Goal: Task Accomplishment & Management: Manage account settings

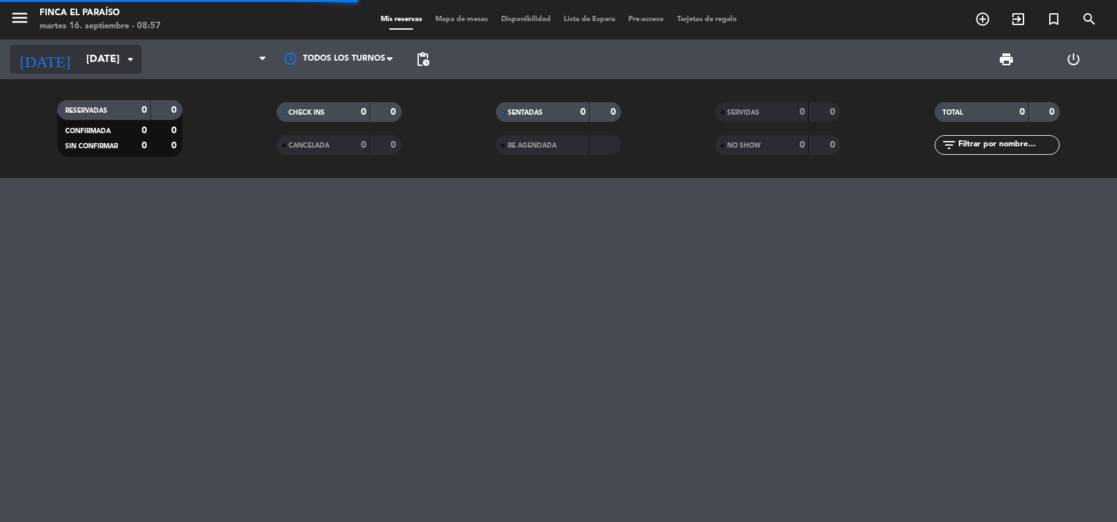
click at [96, 64] on input "[DATE]" at bounding box center [149, 60] width 139 height 26
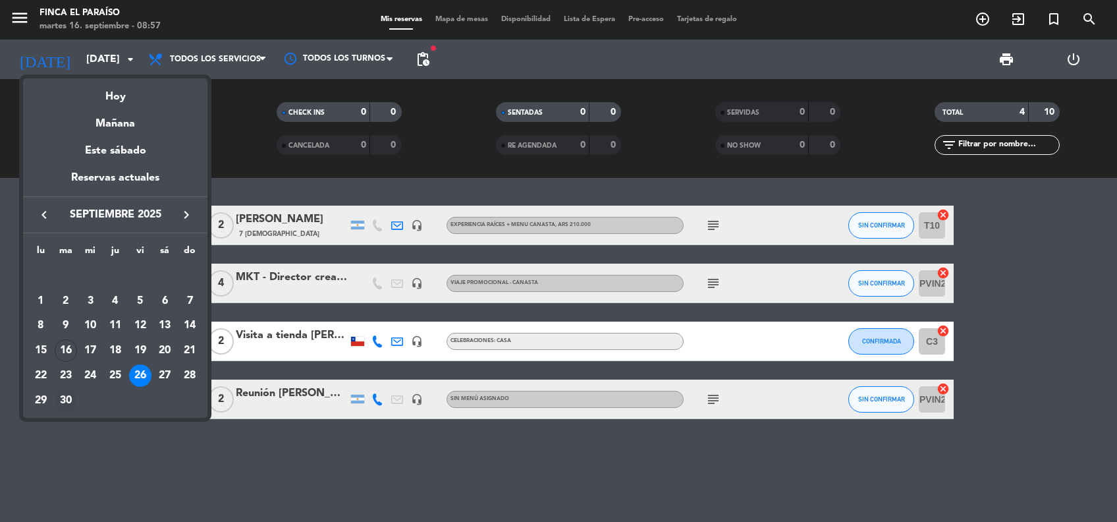
click at [69, 401] on div "30" at bounding box center [66, 400] width 22 height 22
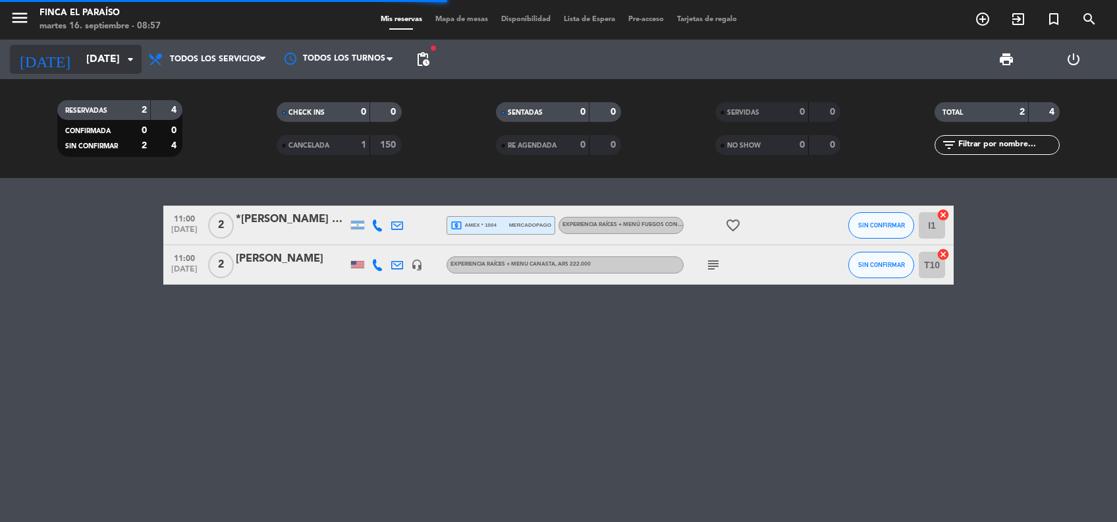
click at [90, 59] on input "[DATE]" at bounding box center [149, 60] width 139 height 26
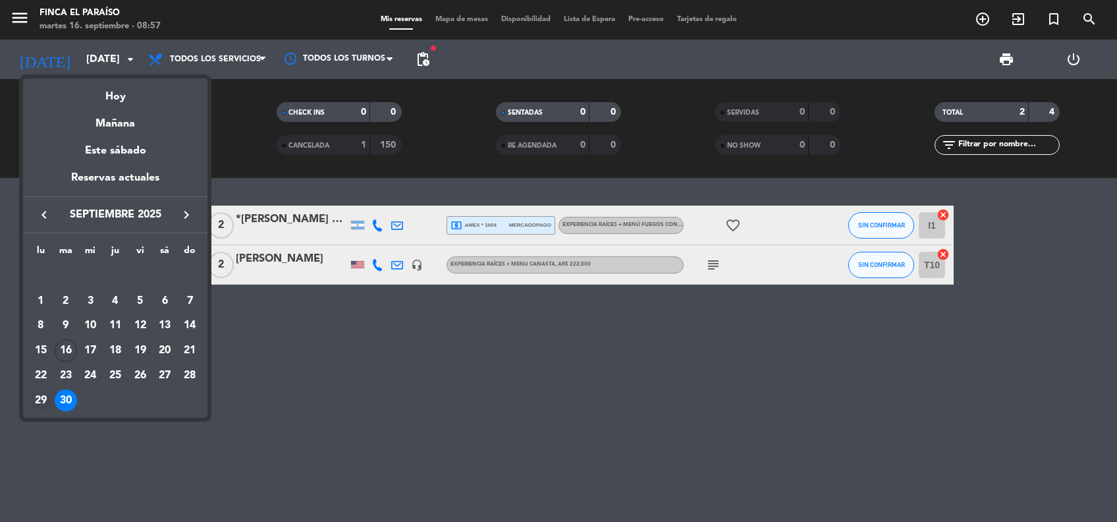
click at [37, 402] on div "29" at bounding box center [41, 400] width 22 height 22
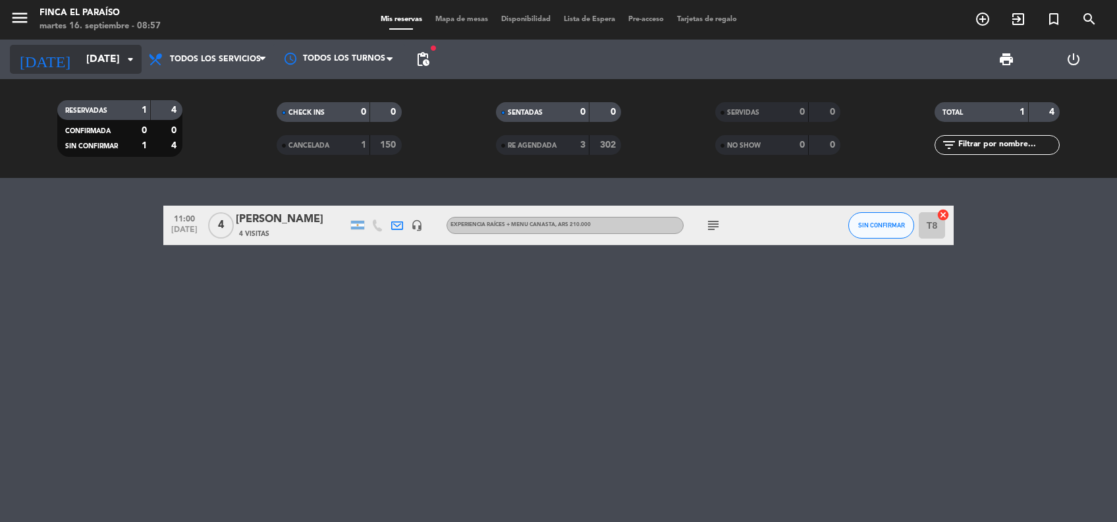
click at [80, 51] on input "[DATE]" at bounding box center [149, 60] width 139 height 26
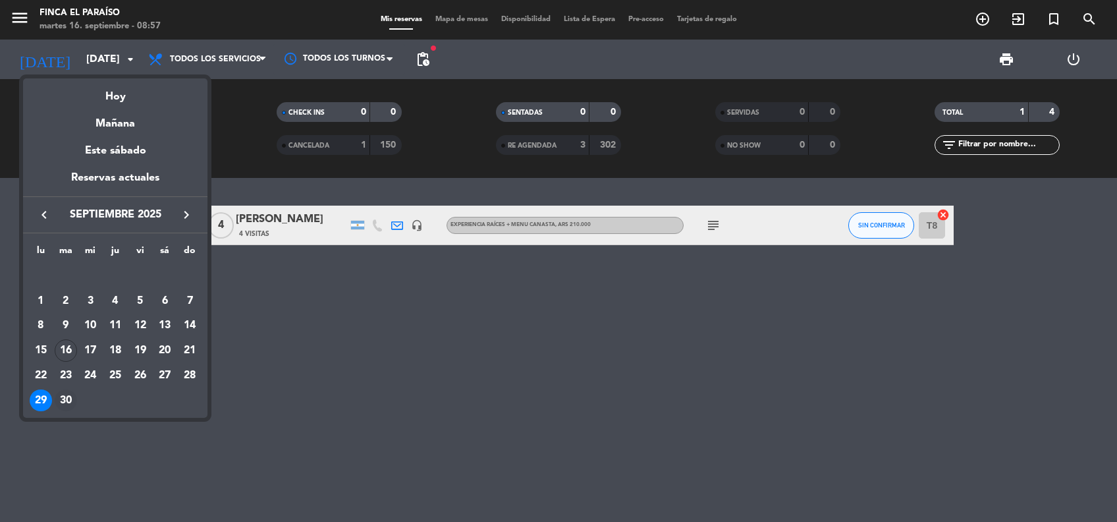
click at [65, 401] on div "30" at bounding box center [66, 400] width 22 height 22
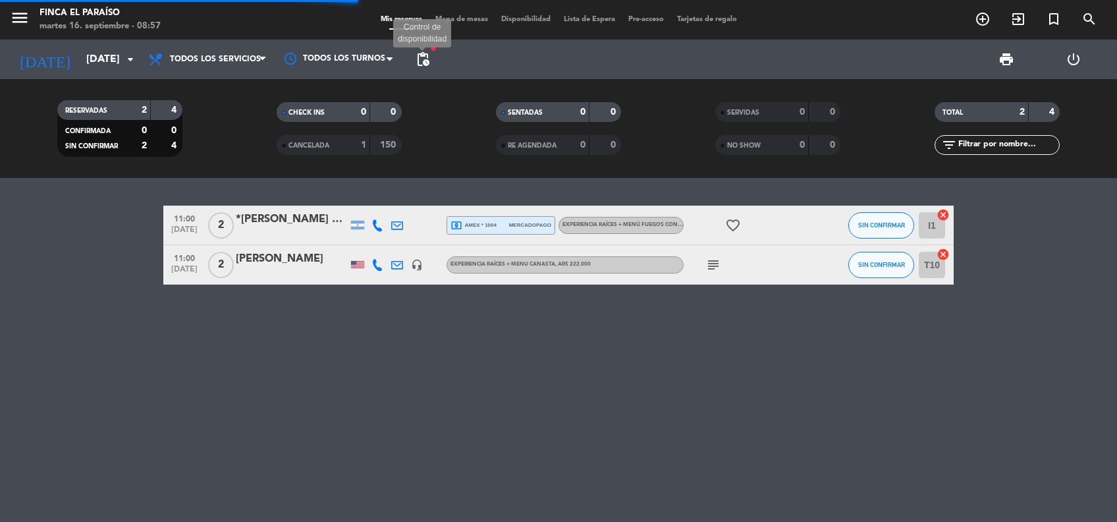
click at [430, 64] on span "pending_actions" at bounding box center [423, 59] width 16 height 16
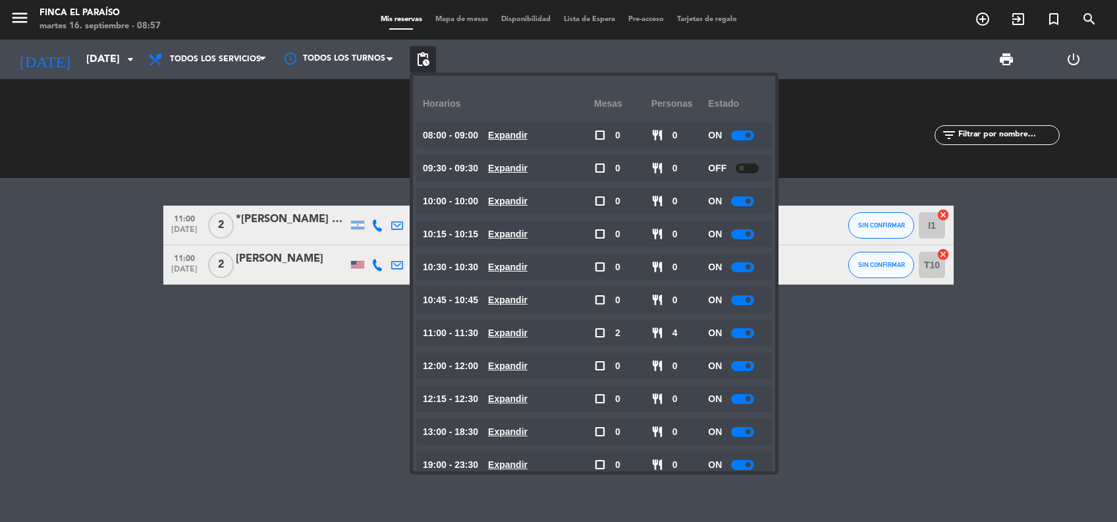
click at [745, 235] on div at bounding box center [742, 234] width 23 height 10
click at [89, 65] on input "[DATE]" at bounding box center [149, 60] width 139 height 26
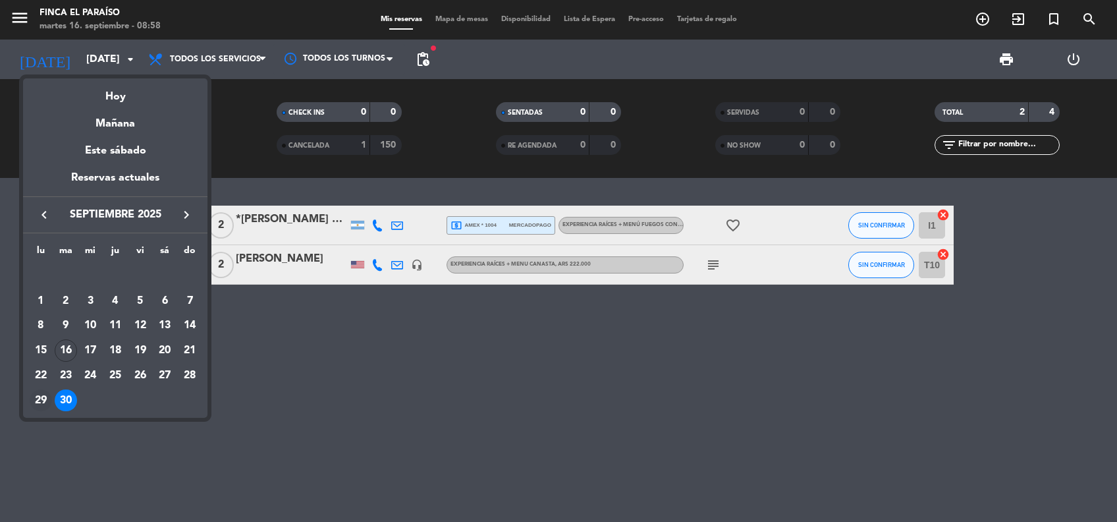
click at [42, 398] on div "29" at bounding box center [41, 400] width 22 height 22
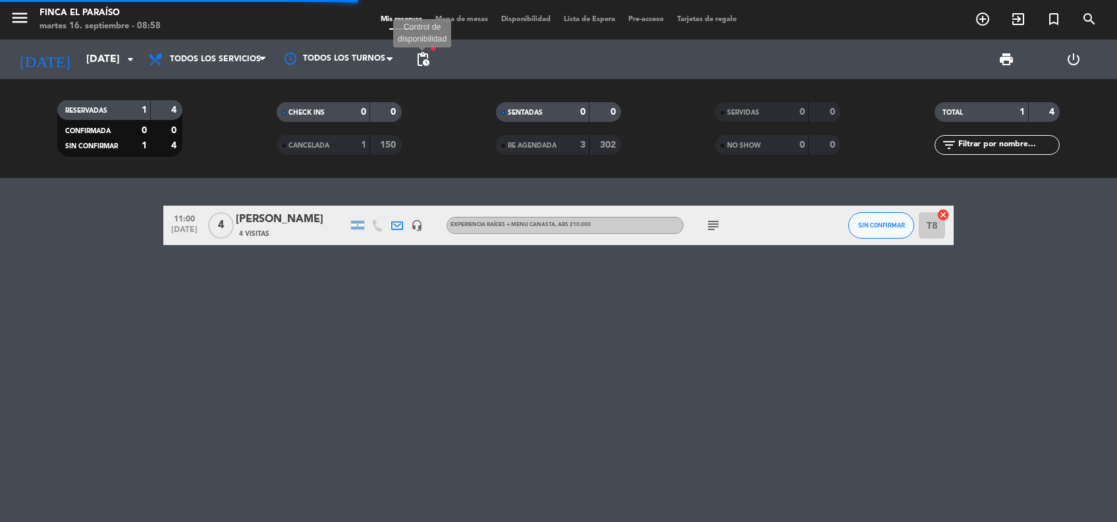
click at [425, 63] on span "pending_actions" at bounding box center [423, 59] width 16 height 16
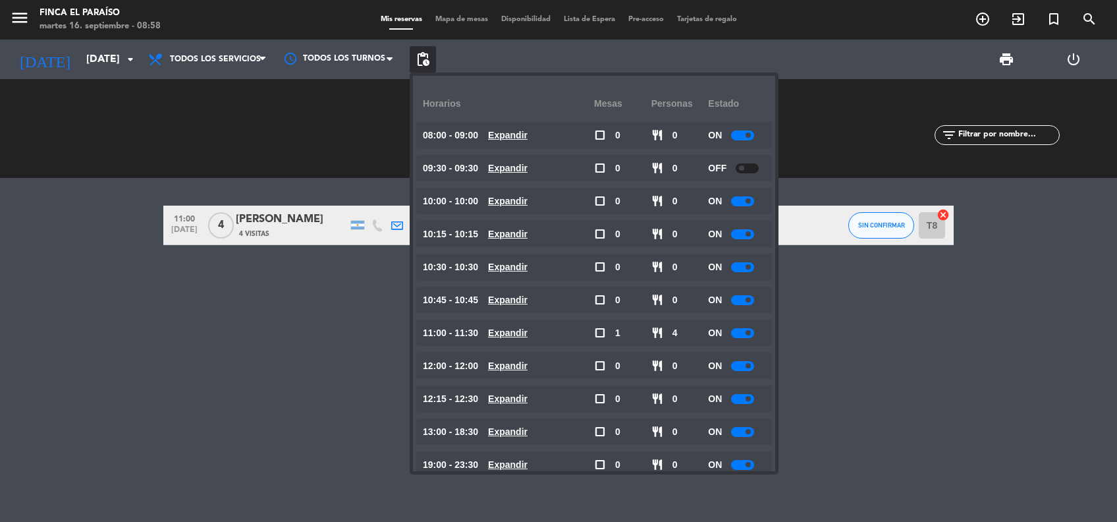
click at [750, 235] on span at bounding box center [748, 233] width 5 height 5
click at [80, 66] on input "[DATE]" at bounding box center [149, 60] width 139 height 26
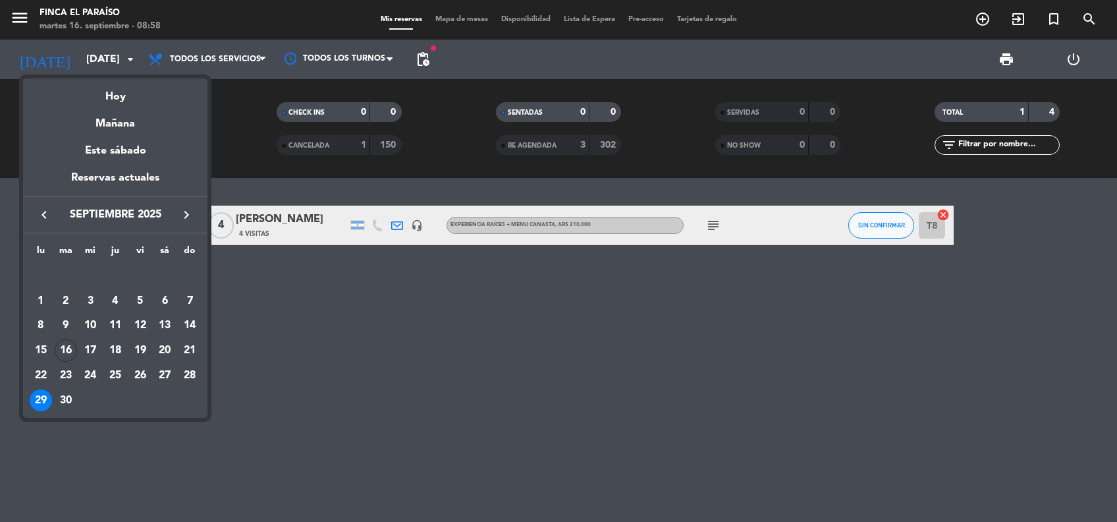
click at [462, 470] on div at bounding box center [558, 261] width 1117 height 522
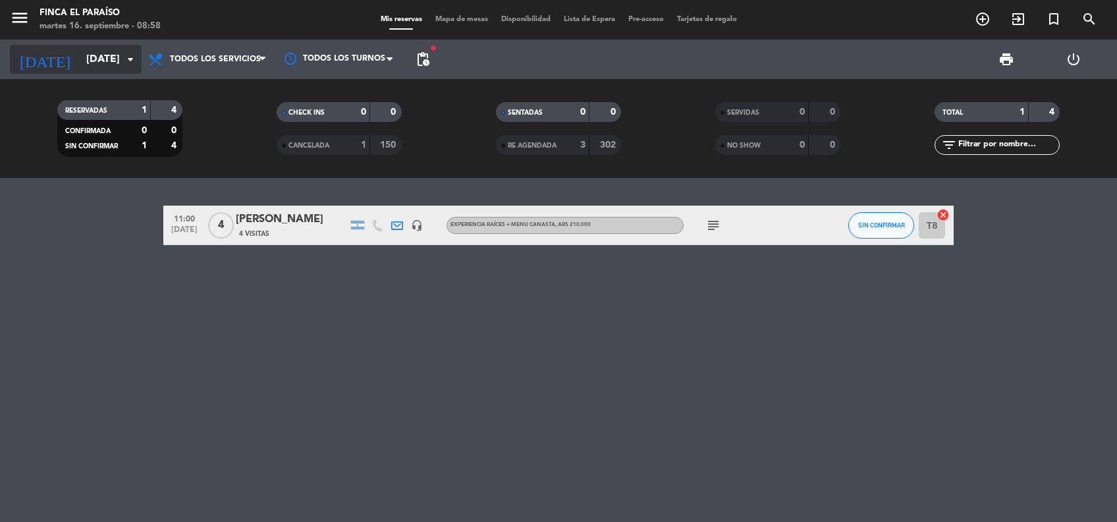
click at [80, 65] on input "[DATE]" at bounding box center [149, 60] width 139 height 26
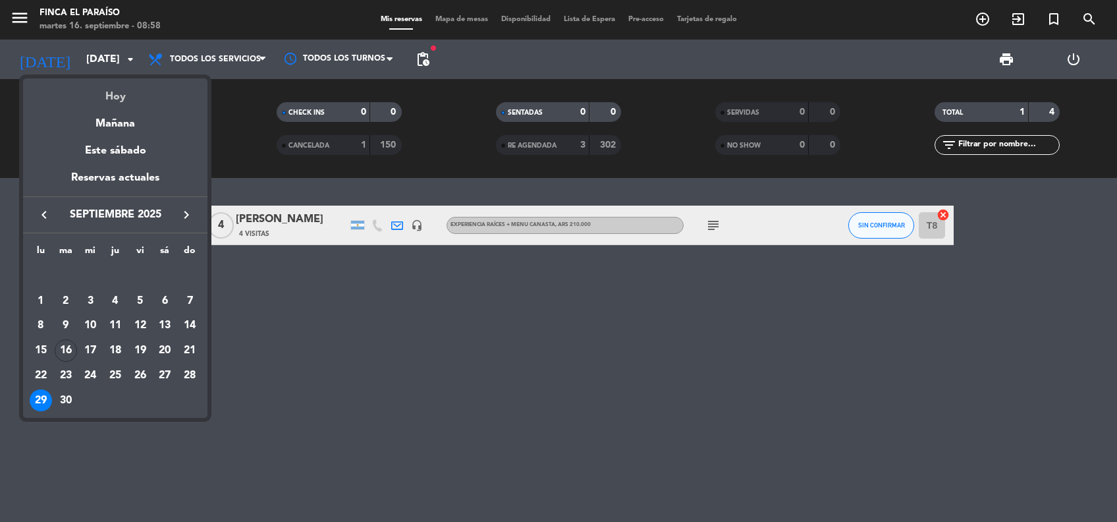
click at [110, 95] on div "Hoy" at bounding box center [115, 91] width 184 height 27
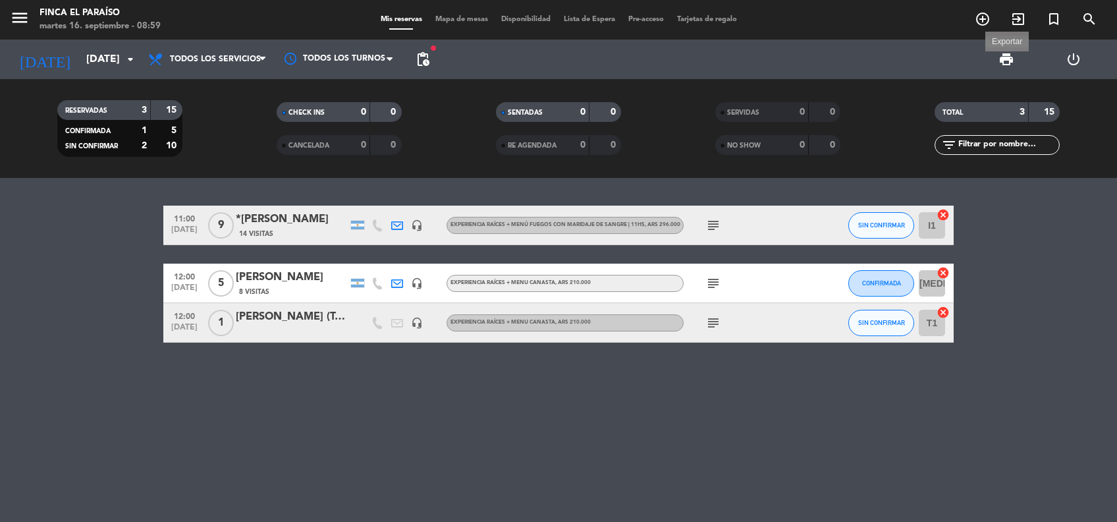
click at [1007, 57] on span "print" at bounding box center [1007, 59] width 16 height 16
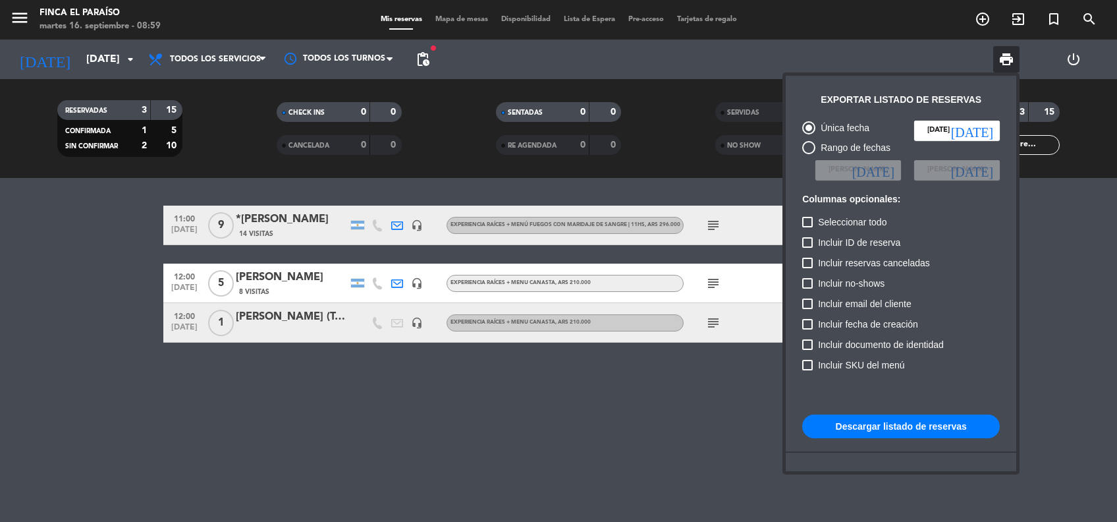
click at [248, 413] on div at bounding box center [558, 261] width 1117 height 522
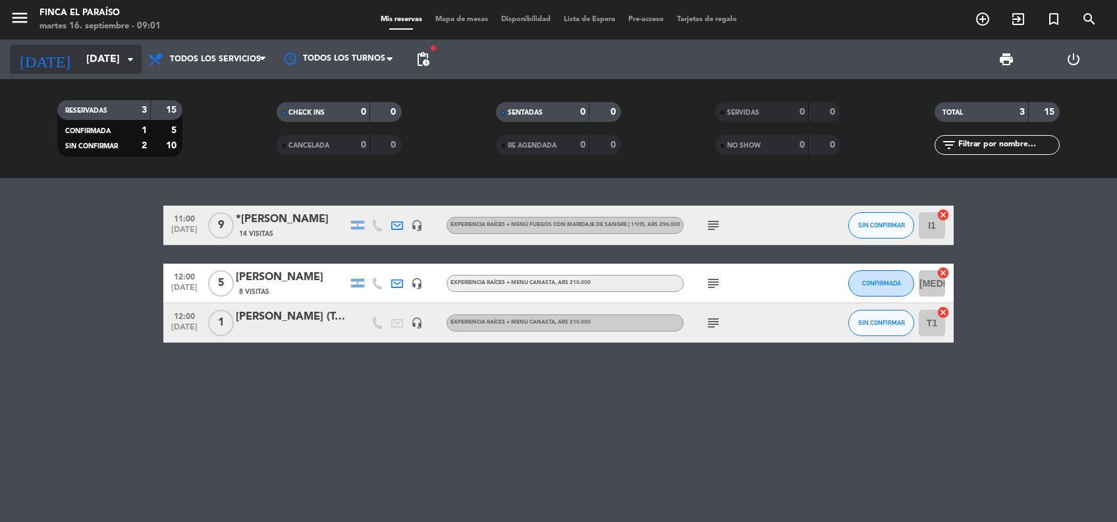
click at [81, 57] on input "[DATE]" at bounding box center [149, 60] width 139 height 26
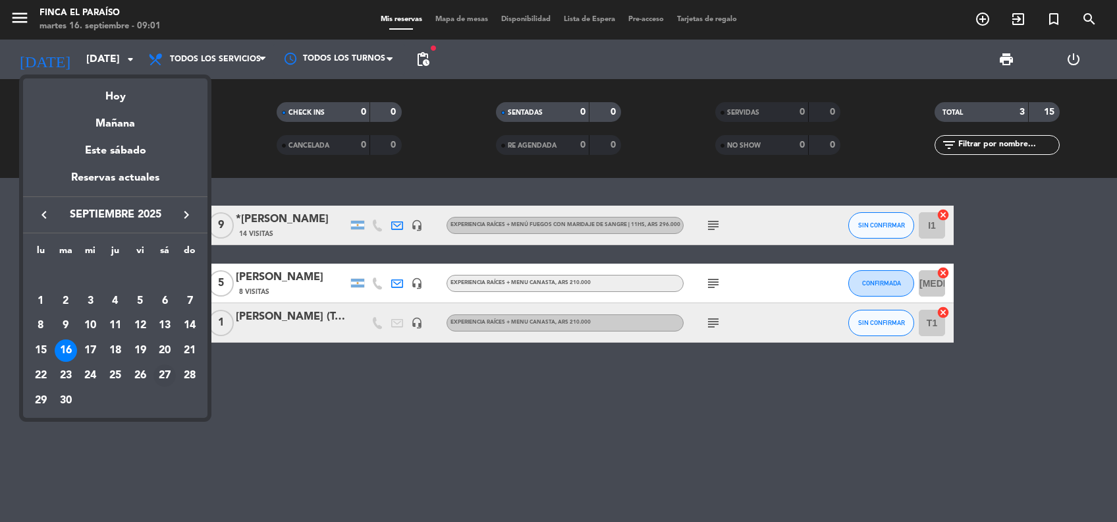
click at [164, 378] on div "27" at bounding box center [165, 375] width 22 height 22
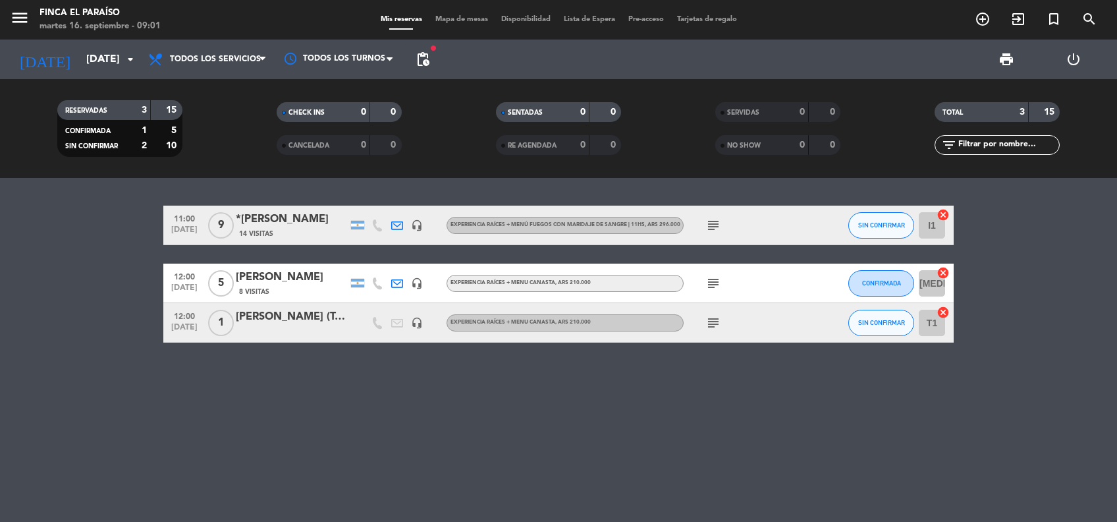
type input "[DATE]"
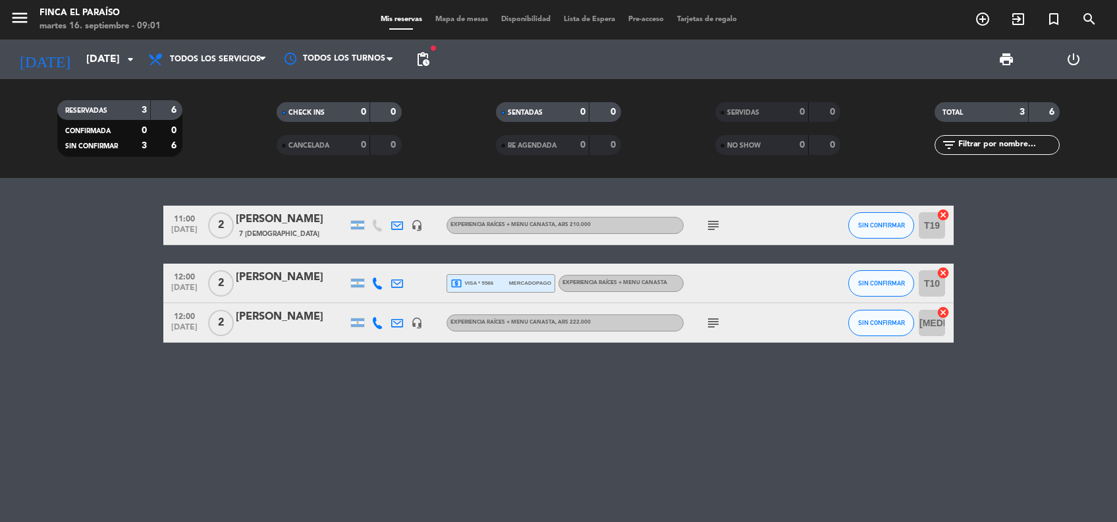
click at [431, 55] on span "pending_actions" at bounding box center [423, 59] width 26 height 26
click at [424, 65] on span "pending_actions" at bounding box center [423, 59] width 16 height 16
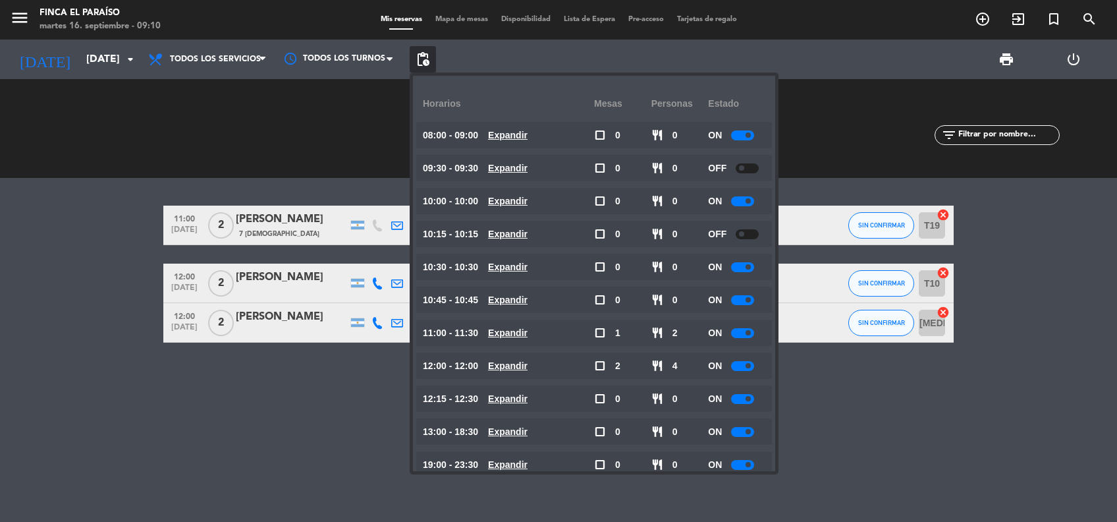
click at [901, 457] on div "11:00 [DATE] 2 [PERSON_NAME] 7 Visitas headset_mic EXPERIENCIA RAÍCES + MENU CA…" at bounding box center [558, 350] width 1117 height 344
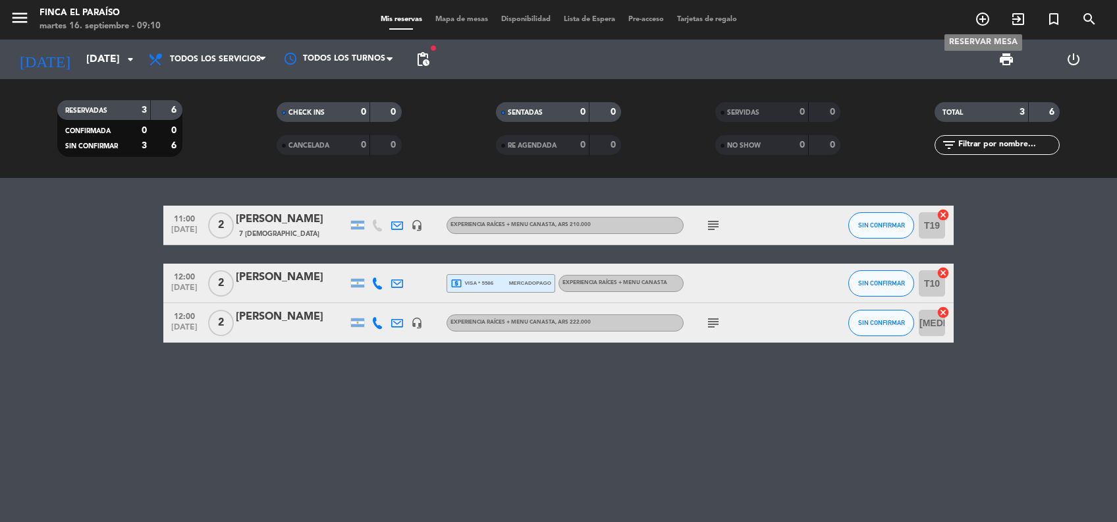
click at [983, 17] on icon "add_circle_outline" at bounding box center [983, 19] width 16 height 16
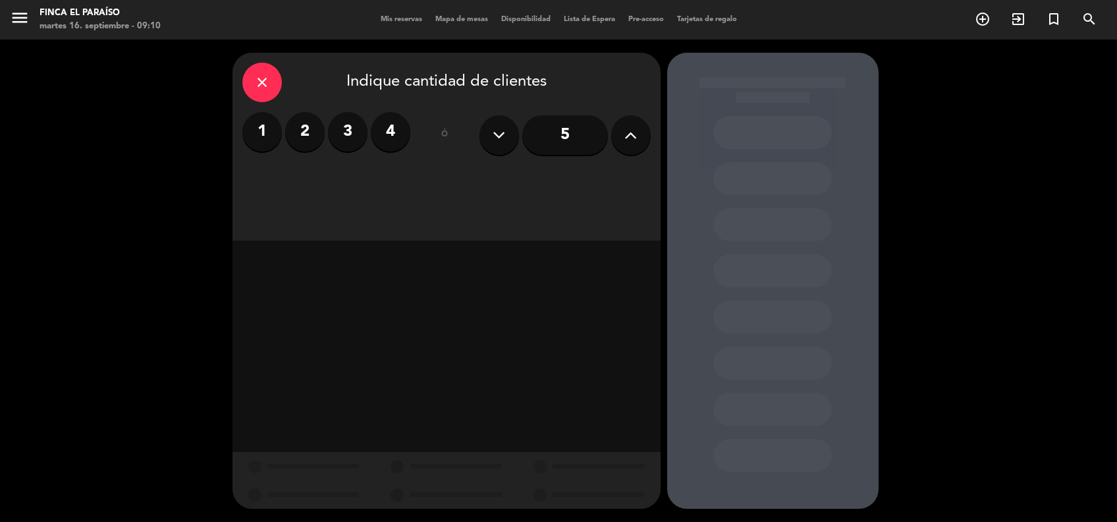
click at [629, 134] on icon at bounding box center [631, 135] width 13 height 20
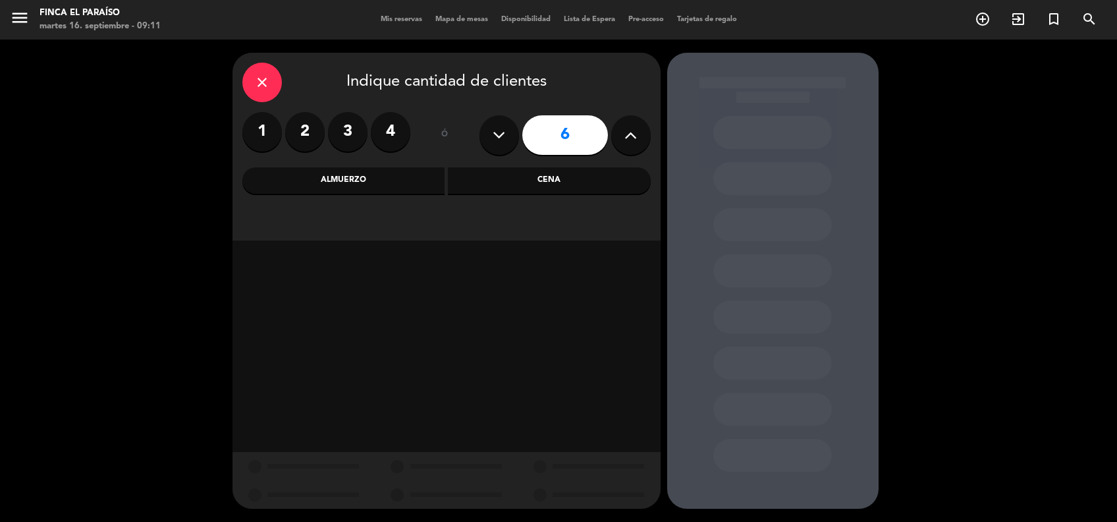
click at [629, 134] on icon at bounding box center [631, 135] width 13 height 20
type input "7"
click at [339, 182] on div "Almuerzo" at bounding box center [343, 180] width 203 height 26
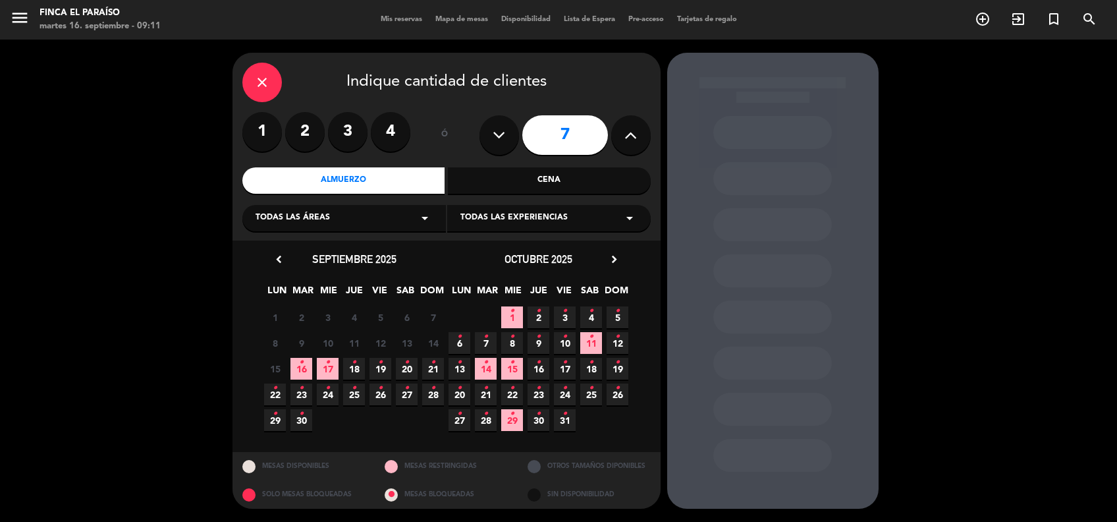
click at [412, 393] on span "27 •" at bounding box center [407, 394] width 22 height 22
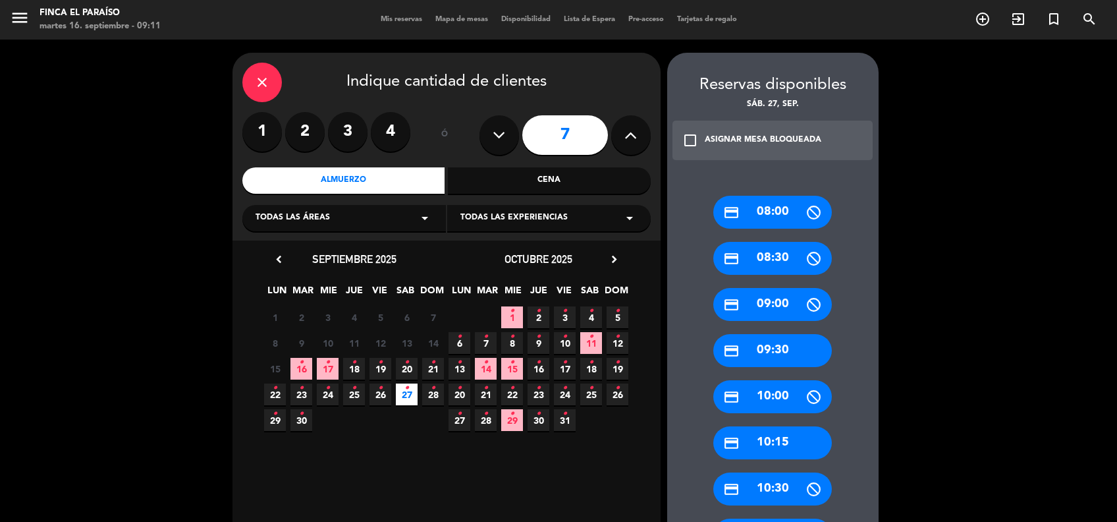
click at [773, 484] on div "credit_card 10:30" at bounding box center [773, 488] width 119 height 33
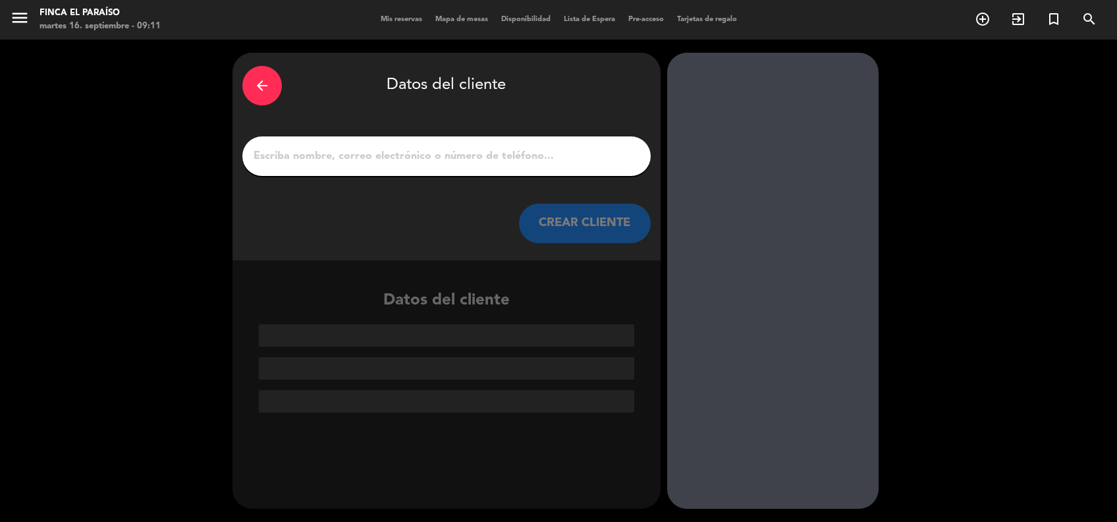
click at [327, 157] on input "1" at bounding box center [446, 156] width 389 height 18
type input "*"
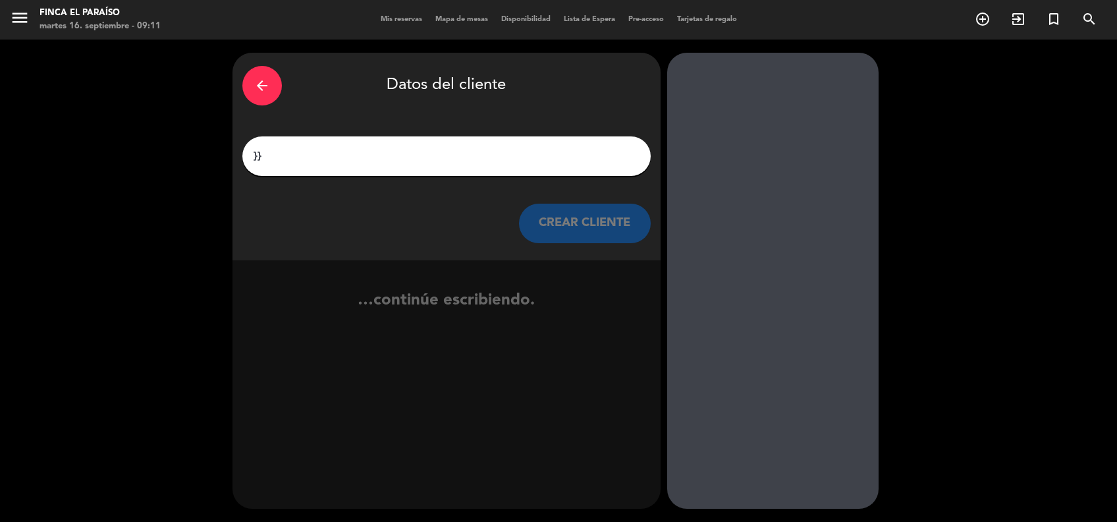
type input "}"
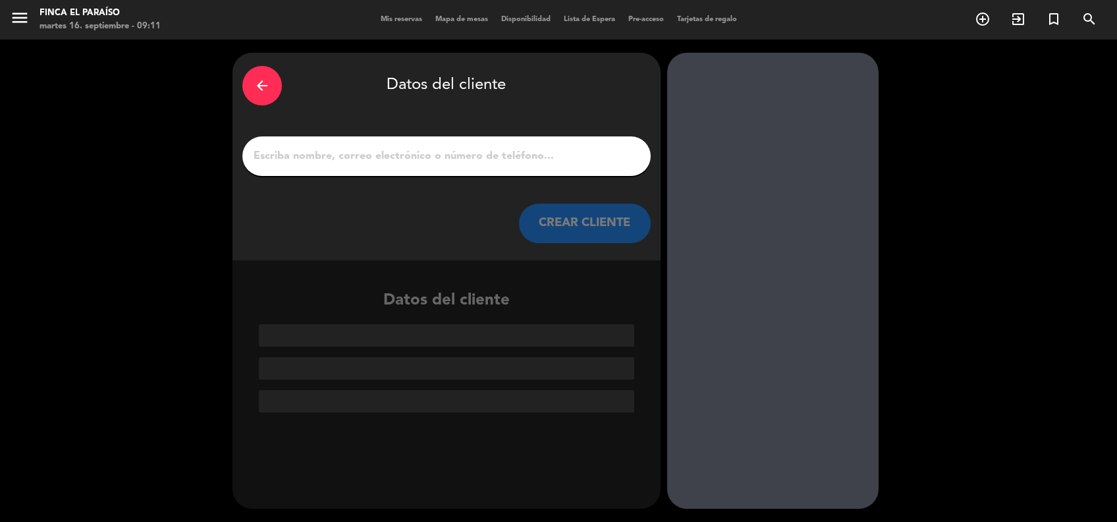
type input "?"
type input "'"
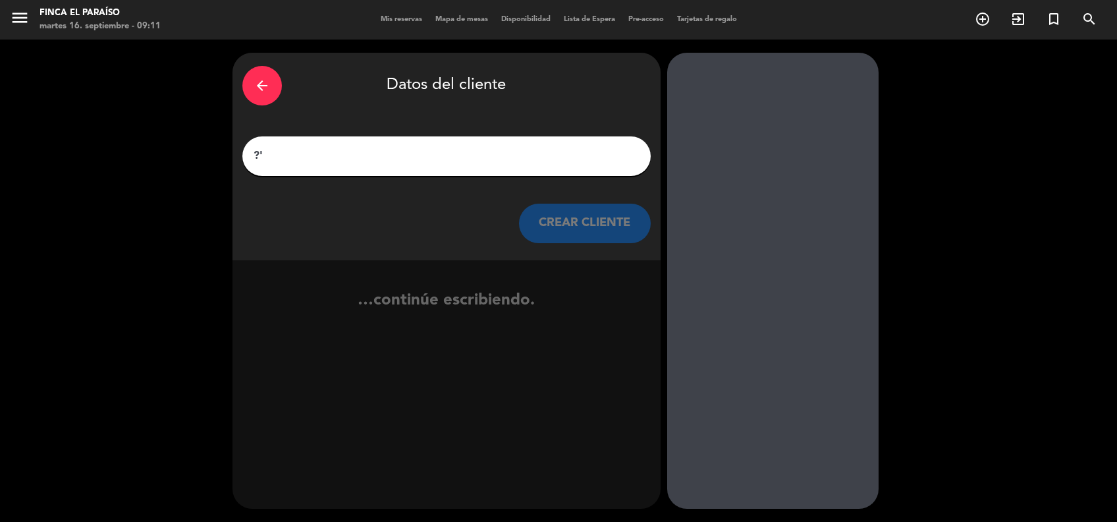
type input "?"
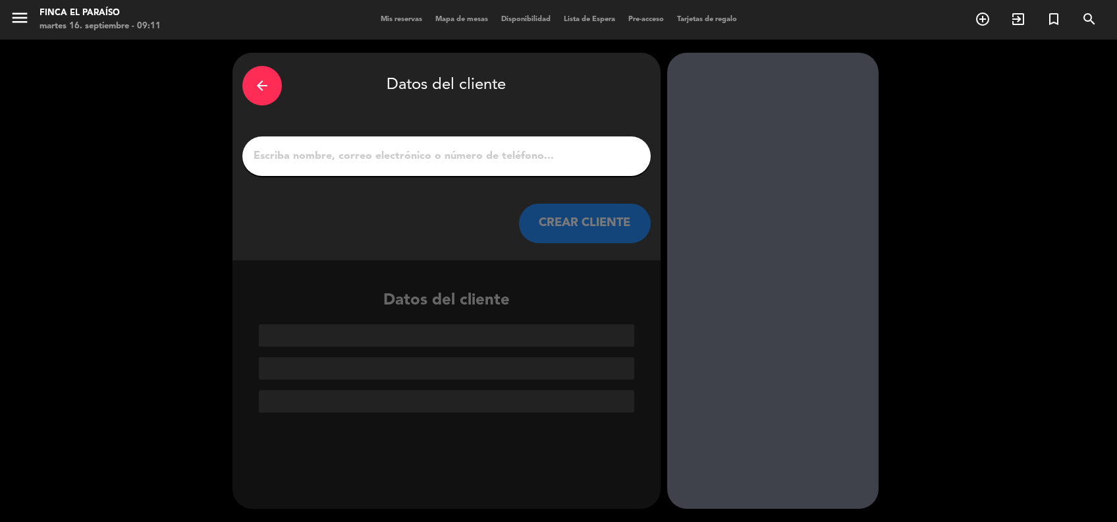
type input "'"
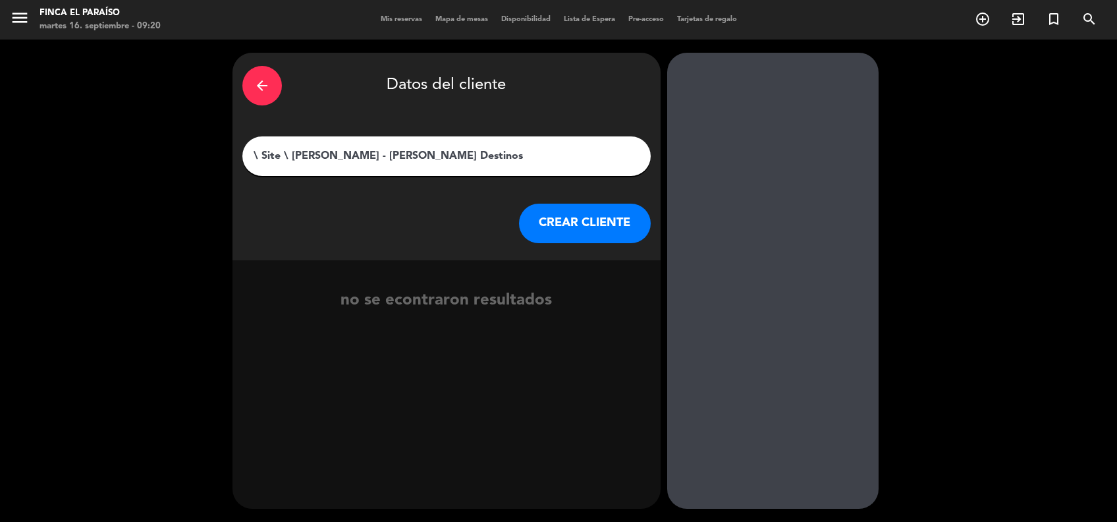
type input "\ Site \ [PERSON_NAME] - [PERSON_NAME] Destinos"
click at [578, 227] on button "CREAR CLIENTE" at bounding box center [585, 224] width 132 height 40
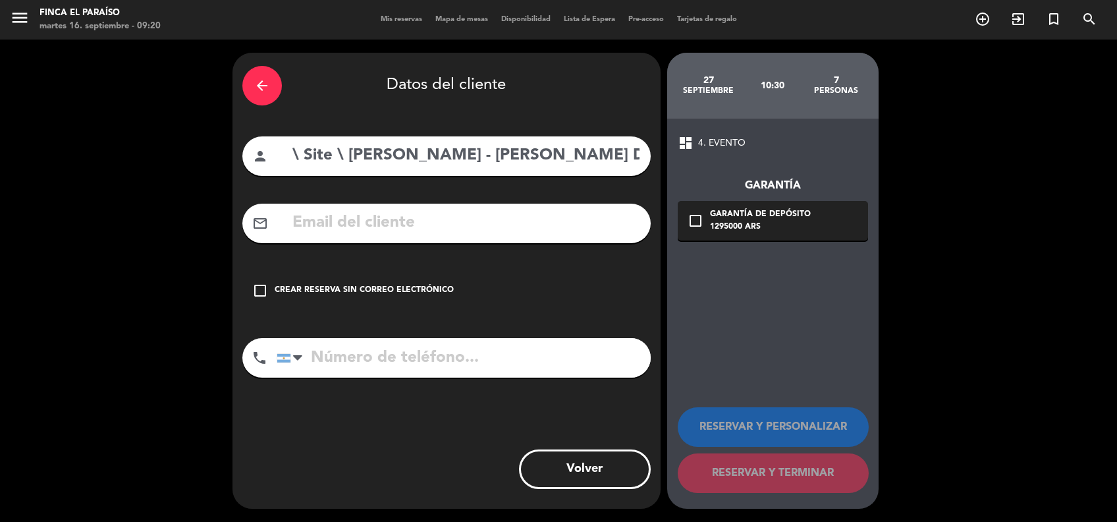
click at [376, 290] on div "Crear reserva sin correo electrónico" at bounding box center [364, 290] width 179 height 13
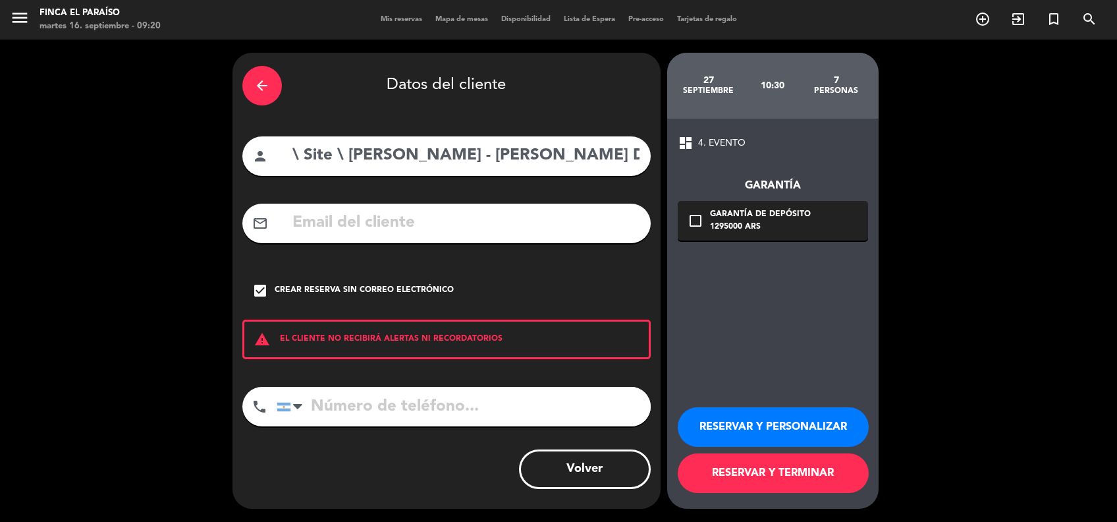
click at [738, 430] on button "RESERVAR Y PERSONALIZAR" at bounding box center [773, 427] width 191 height 40
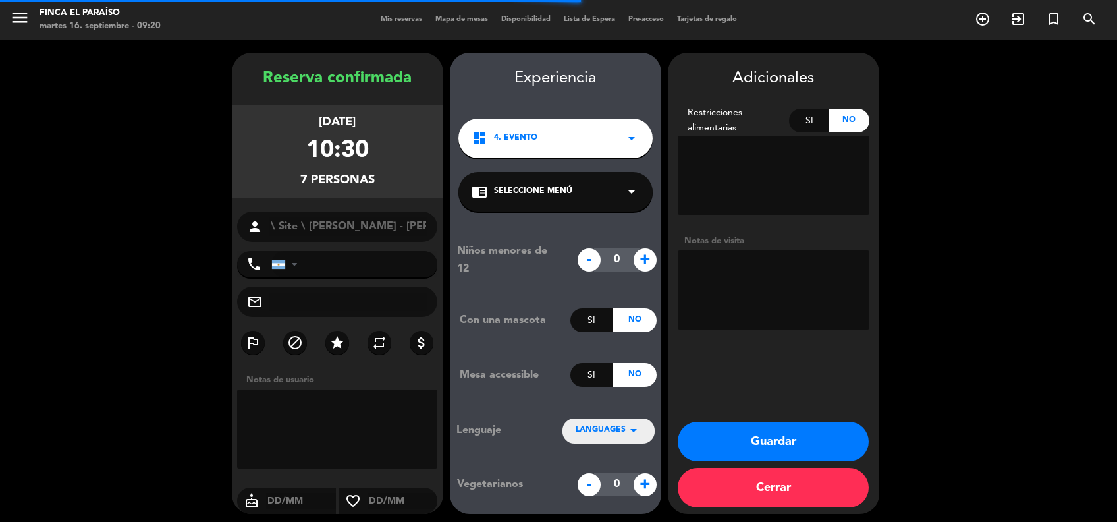
scroll to position [5, 0]
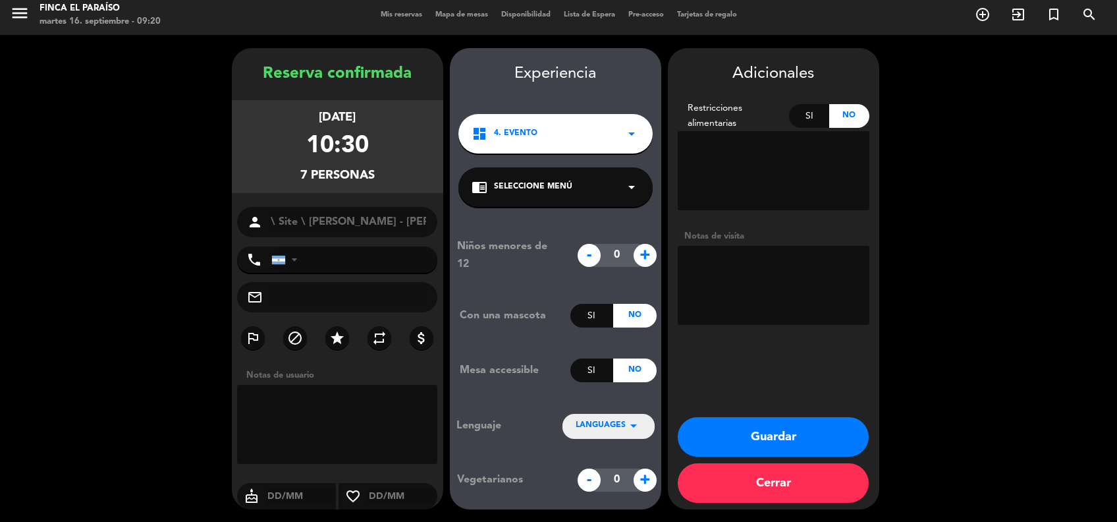
click at [733, 264] on textarea at bounding box center [774, 285] width 192 height 79
click at [603, 146] on div "dashboard 4. EVENTO arrow_drop_down" at bounding box center [556, 134] width 194 height 40
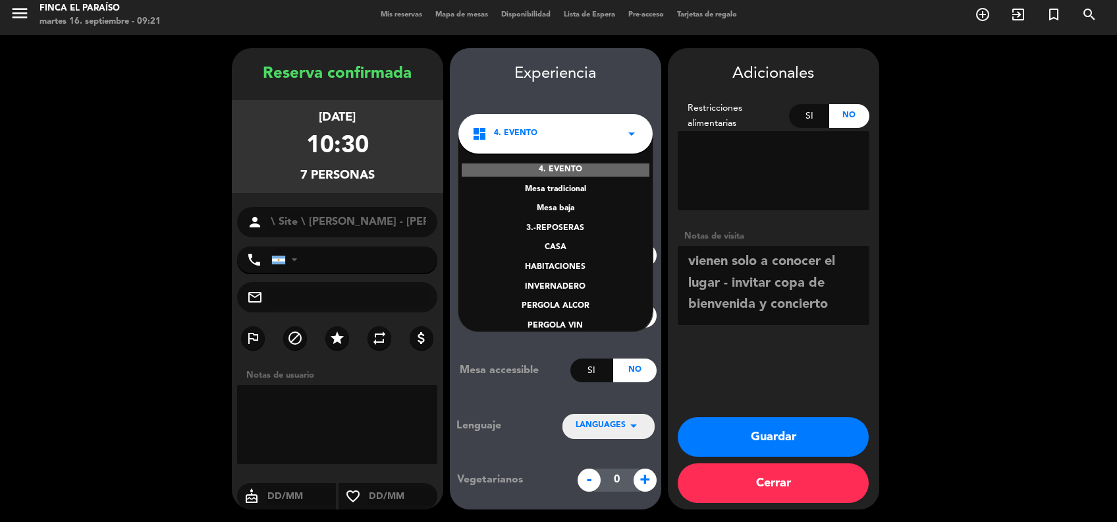
click at [559, 248] on div "CASA" at bounding box center [556, 247] width 168 height 13
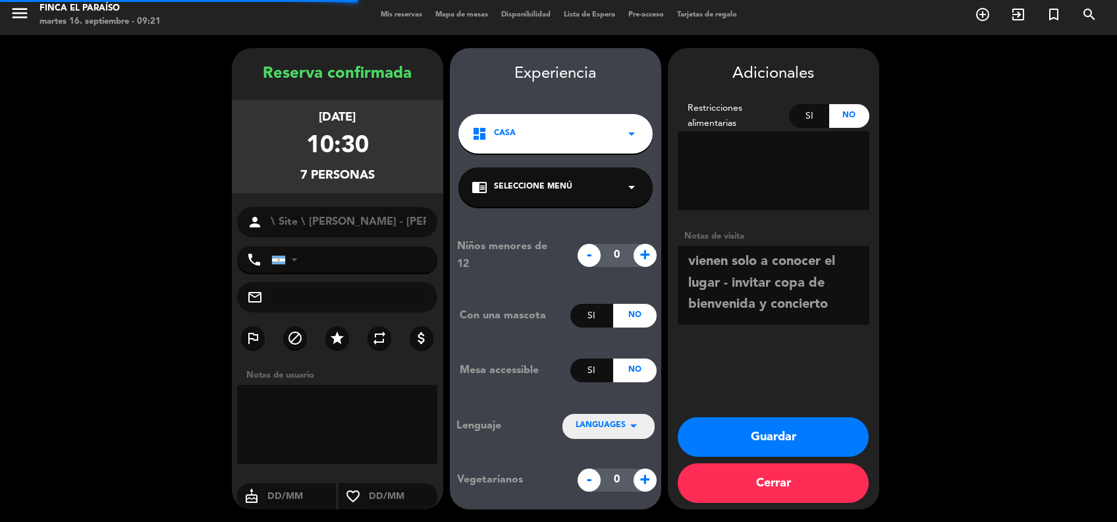
click at [564, 174] on div "chrome_reader_mode Seleccione Menú arrow_drop_down" at bounding box center [556, 187] width 194 height 40
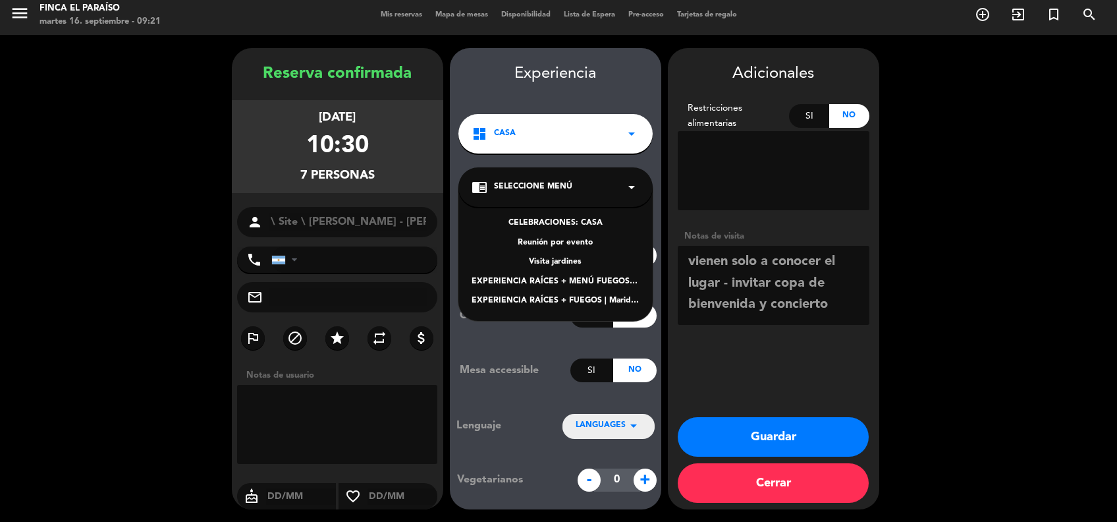
click at [571, 245] on div "Reunión por evento" at bounding box center [556, 243] width 168 height 13
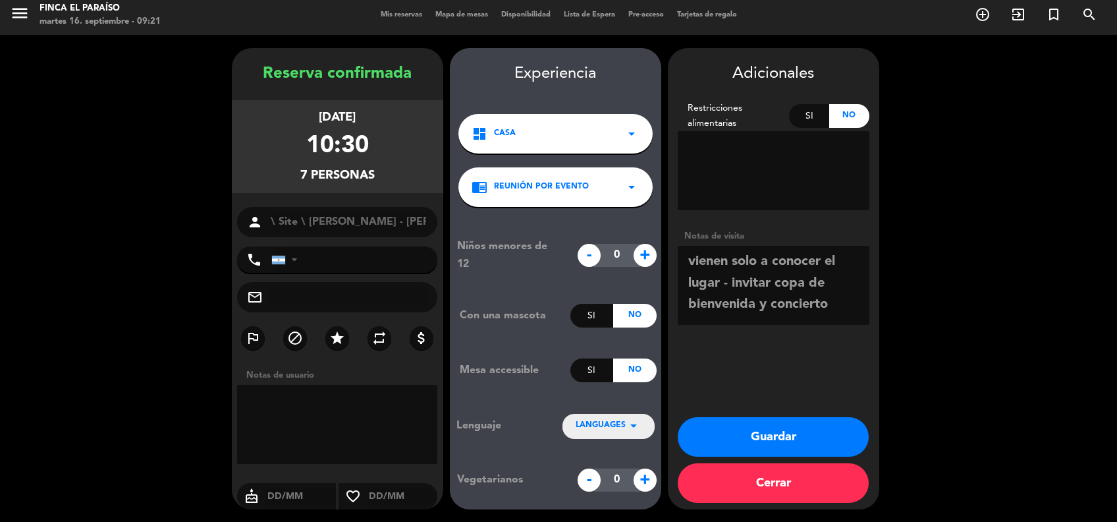
click at [690, 262] on textarea at bounding box center [774, 285] width 192 height 79
type textarea "Agencia, vienen solo a conocer el lugar - invitar copa de bienvenida y concierto"
click at [360, 257] on input "tel" at bounding box center [354, 259] width 167 height 26
paste input "[PHONE_NUMBER]"
type input "[PHONE_NUMBER]"
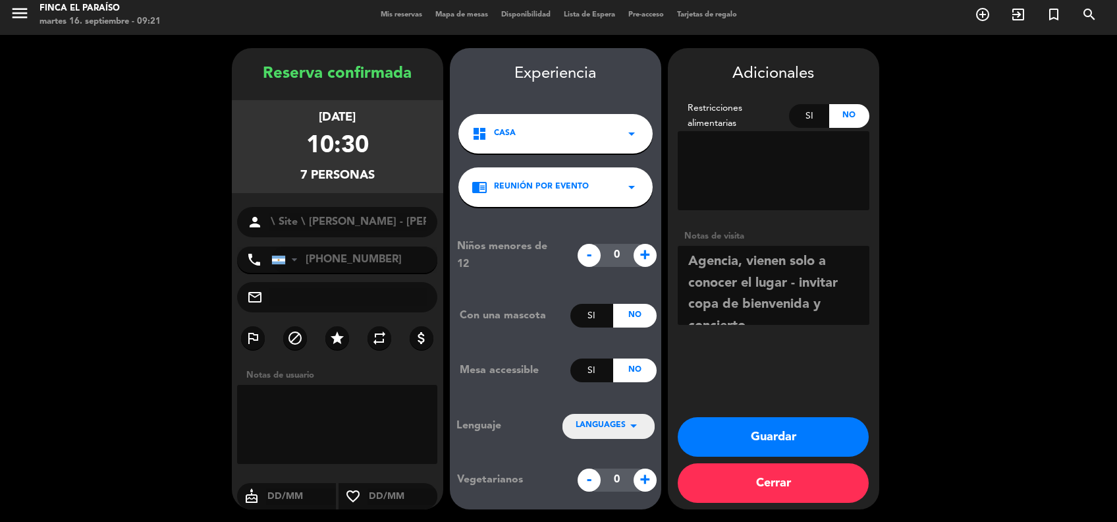
click at [845, 315] on textarea at bounding box center [774, 285] width 192 height 79
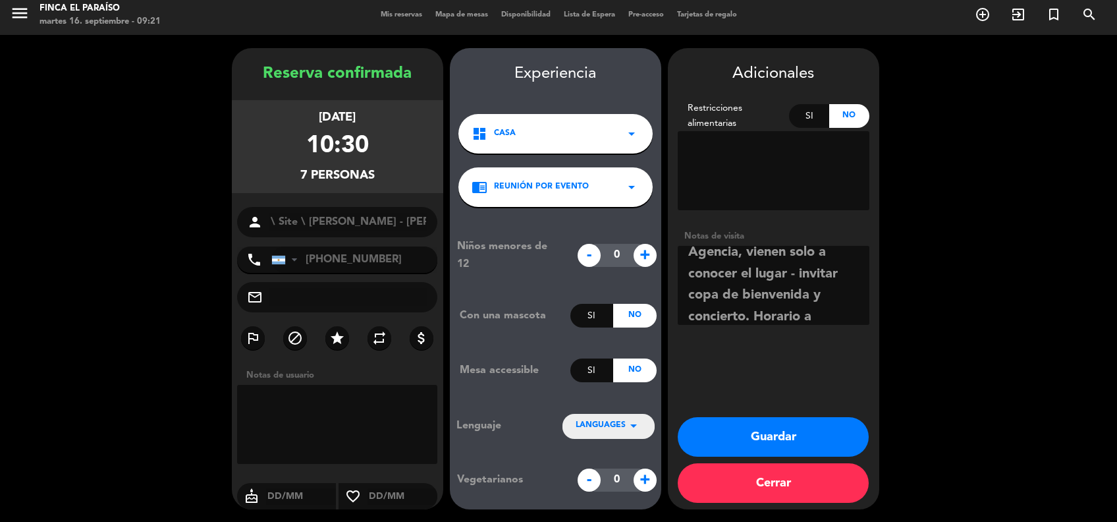
scroll to position [31, 0]
type textarea "Agencia, vienen solo a conocer el lugar - invitar copa de bienvenida y conciert…"
click at [770, 429] on button "Guardar" at bounding box center [773, 437] width 191 height 40
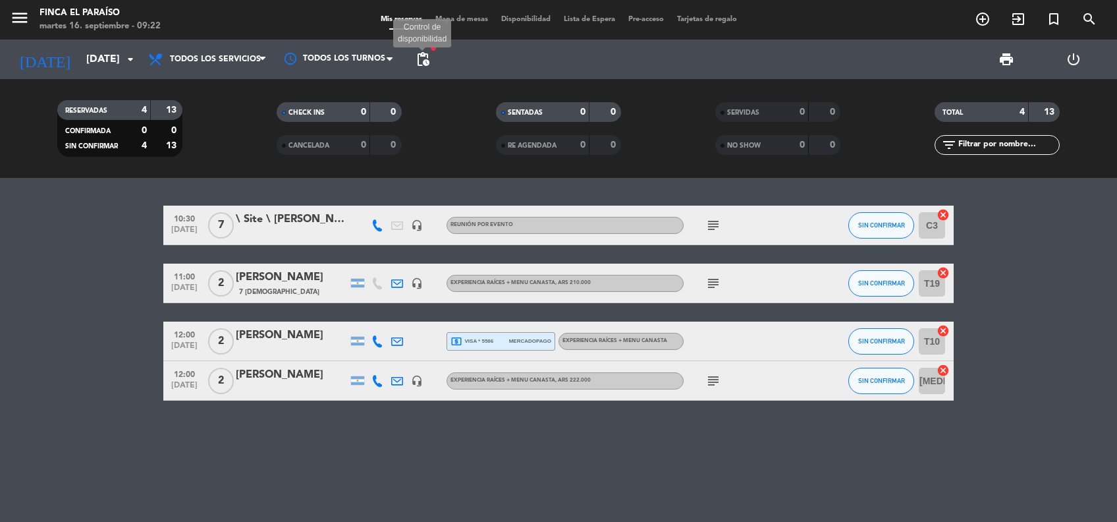
click at [422, 61] on span "pending_actions" at bounding box center [423, 59] width 16 height 16
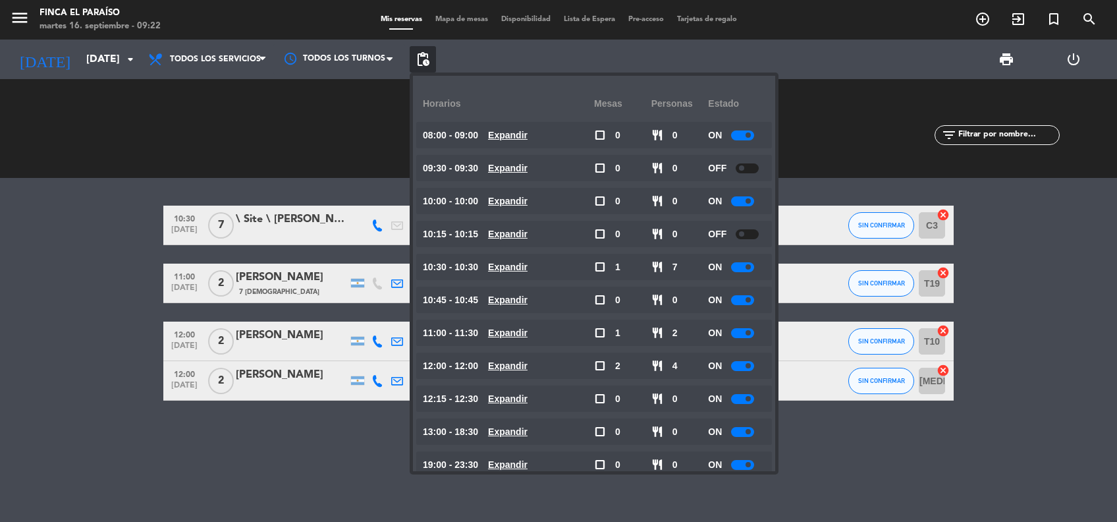
click at [111, 287] on bookings-row "10:30 [DATE] 7 \ Site \ [PERSON_NAME] - [PERSON_NAME] Destinos headset_mic Reun…" at bounding box center [558, 303] width 1117 height 195
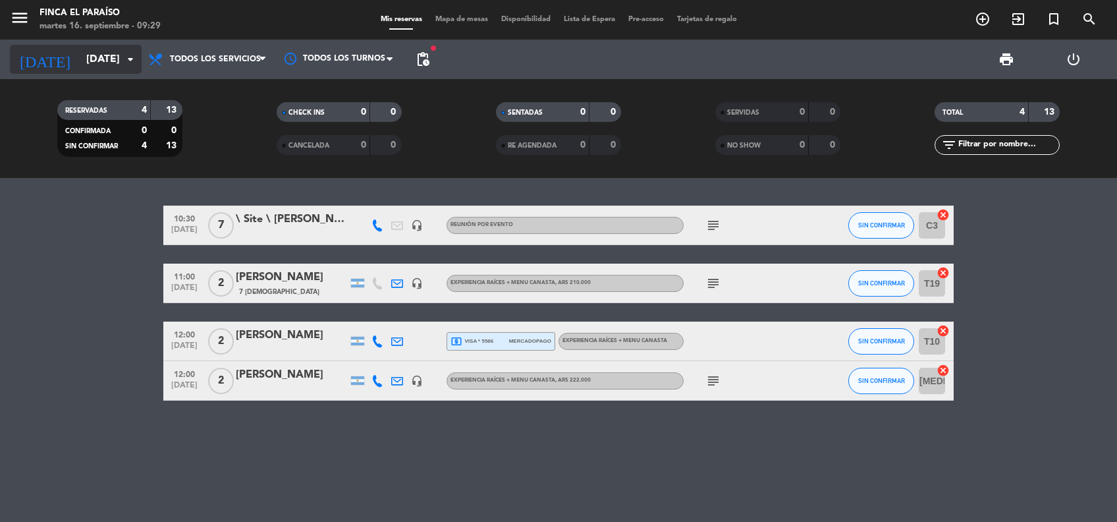
click at [80, 56] on input "[DATE]" at bounding box center [149, 60] width 139 height 26
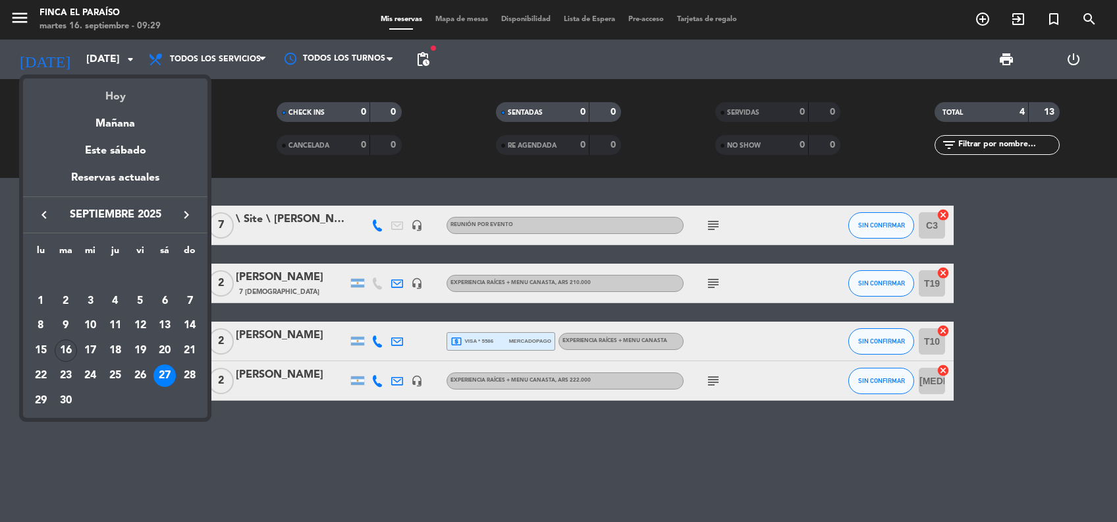
click at [121, 98] on div "Hoy" at bounding box center [115, 91] width 184 height 27
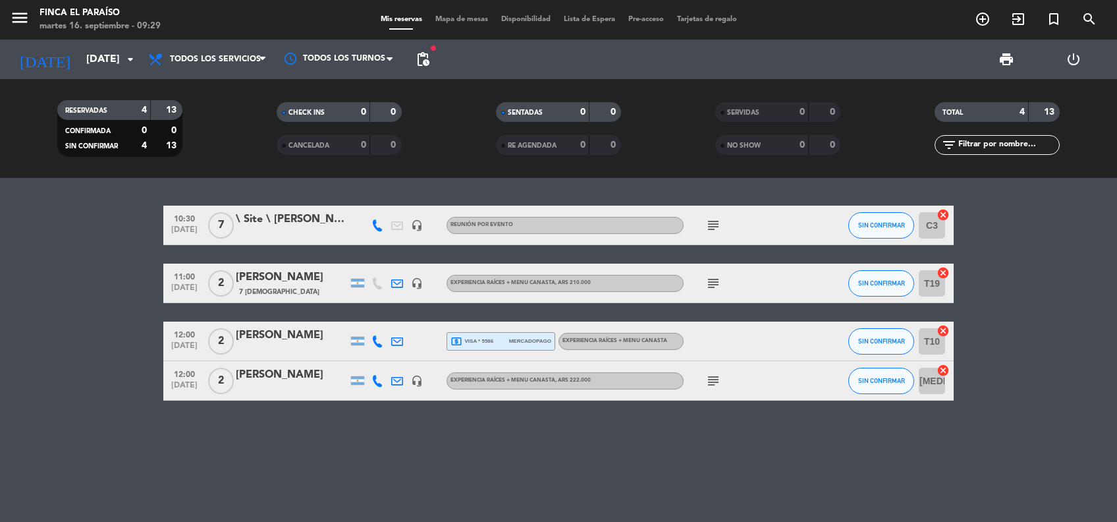
type input "[DATE]"
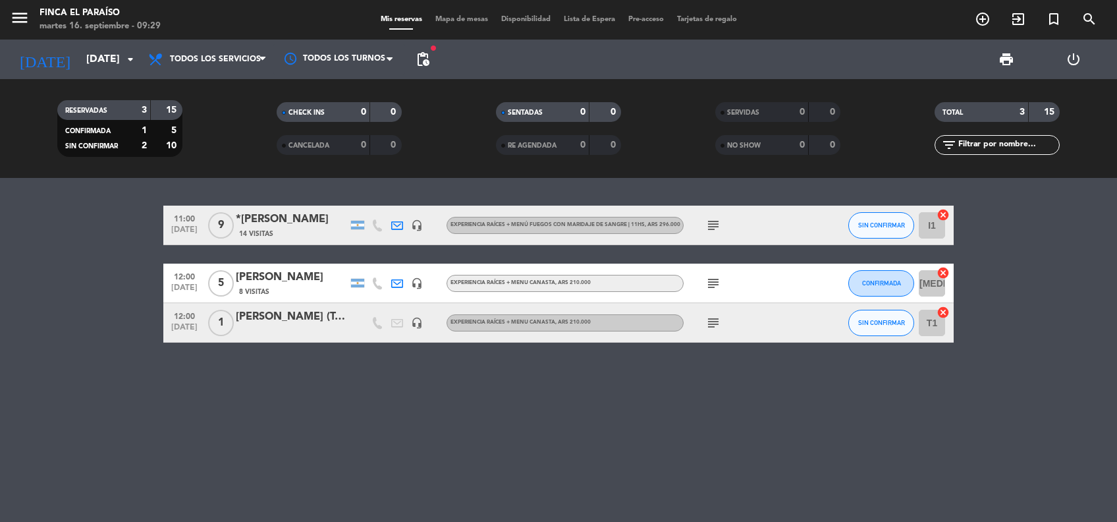
click at [246, 415] on div "11:00 [DATE] 9 *[PERSON_NAME] 14 Visitas headset_mic EXPERIENCIA RAÍCES + MENÚ …" at bounding box center [558, 350] width 1117 height 344
click at [340, 430] on div "11:00 [DATE] 9 *[PERSON_NAME] 14 Visitas headset_mic EXPERIENCIA RAÍCES + MENÚ …" at bounding box center [558, 350] width 1117 height 344
click at [1007, 61] on span "print" at bounding box center [1007, 59] width 16 height 16
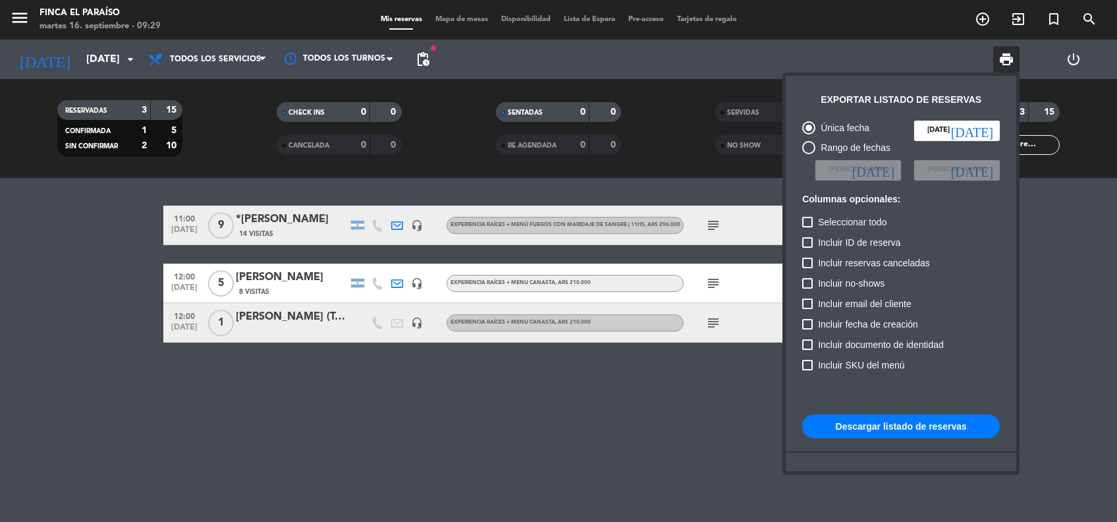
click at [868, 426] on button "Descargar listado de reservas" at bounding box center [901, 426] width 198 height 24
click at [319, 470] on div at bounding box center [558, 261] width 1117 height 522
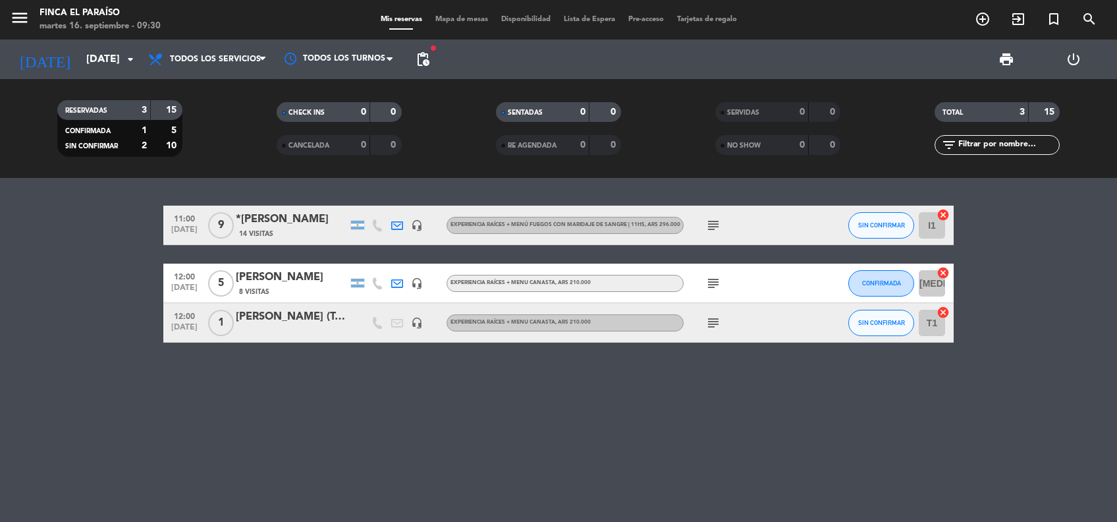
click at [714, 229] on icon "subject" at bounding box center [714, 225] width 16 height 16
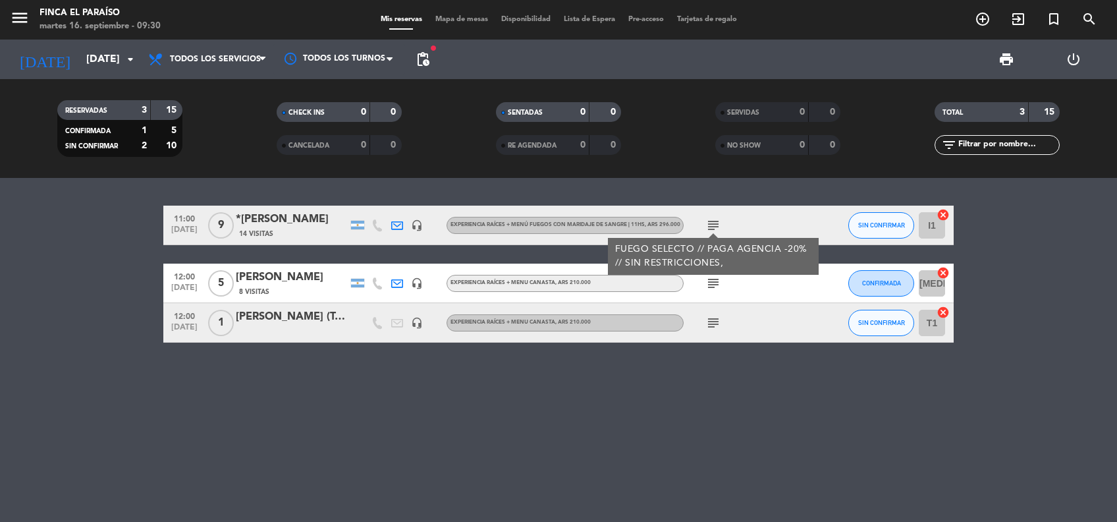
click at [301, 214] on div "*[PERSON_NAME]" at bounding box center [292, 219] width 112 height 17
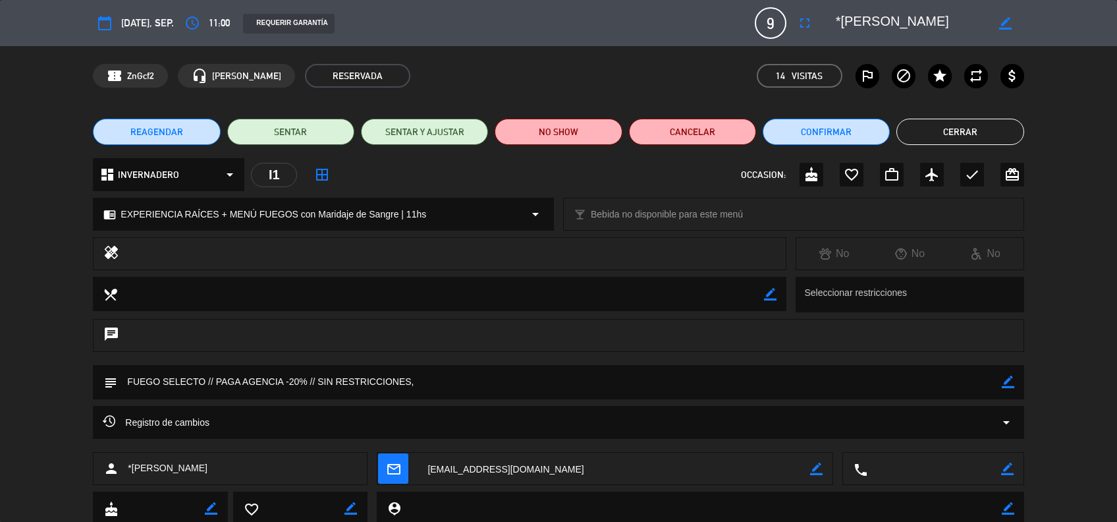
click at [996, 132] on button "Cerrar" at bounding box center [960, 132] width 127 height 26
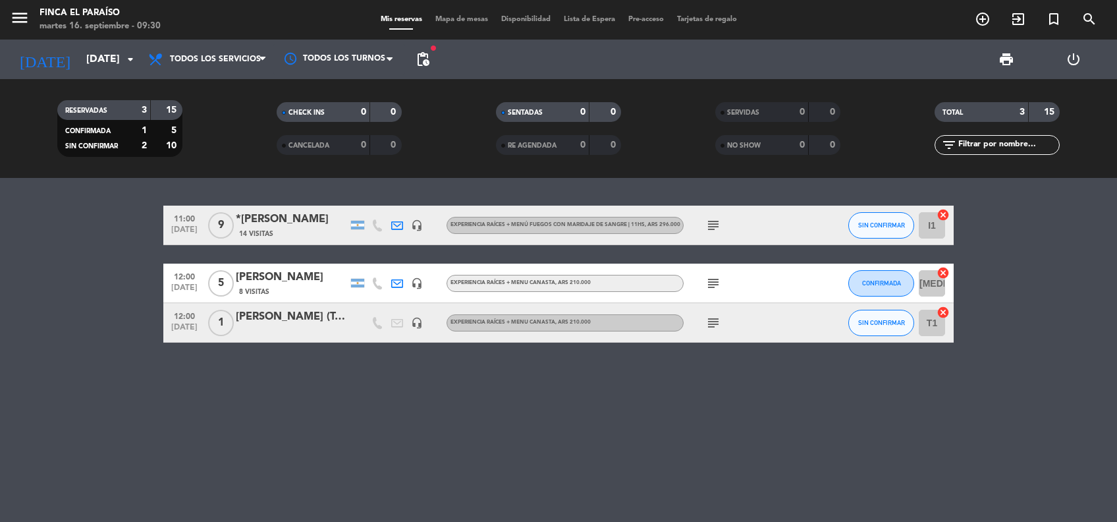
click at [299, 281] on div "[PERSON_NAME]" at bounding box center [292, 277] width 112 height 17
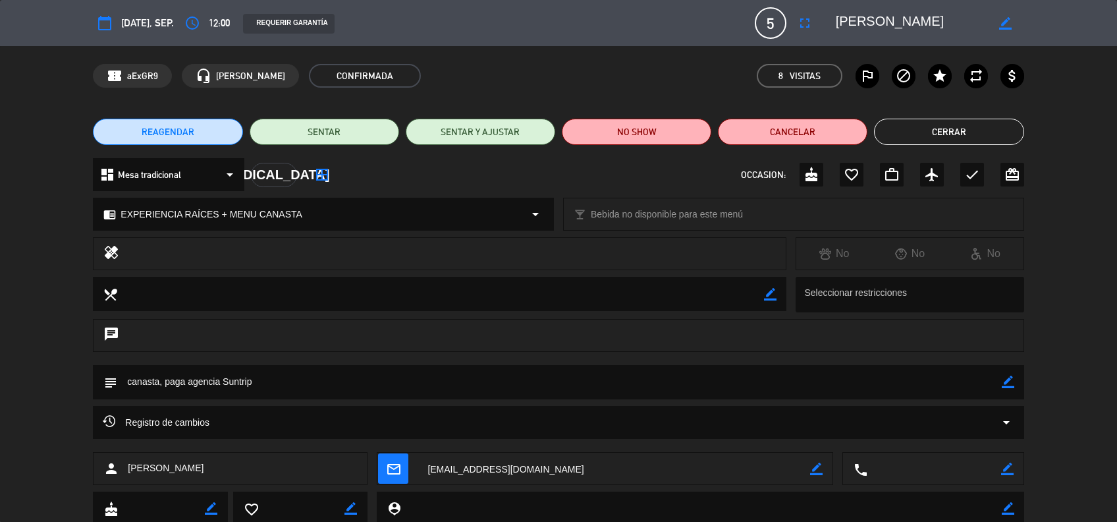
click at [902, 137] on button "Cerrar" at bounding box center [949, 132] width 150 height 26
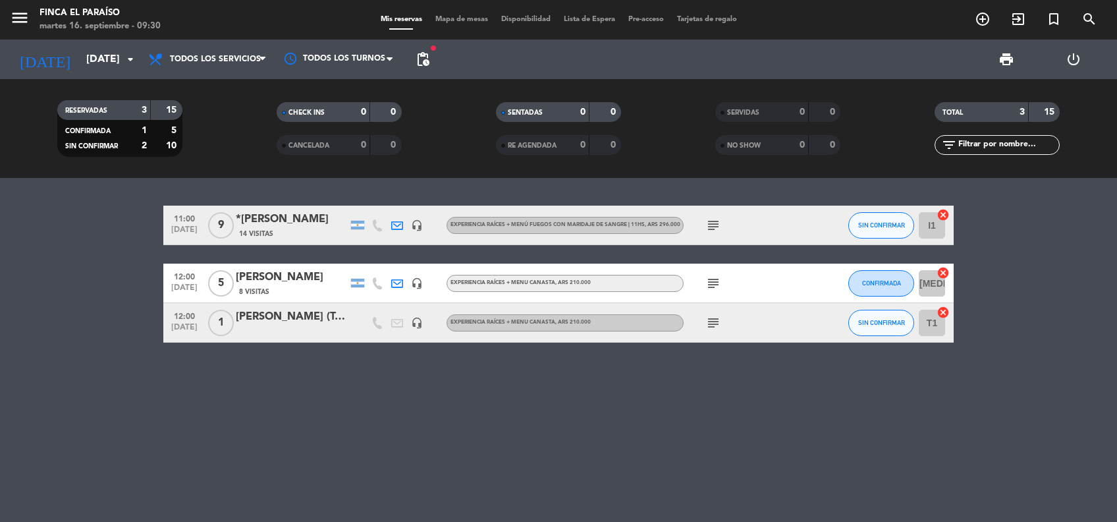
click at [717, 325] on span "subject" at bounding box center [714, 323] width 20 height 16
click at [717, 325] on icon "subject" at bounding box center [714, 323] width 16 height 16
click at [711, 285] on icon "subject" at bounding box center [714, 283] width 16 height 16
click at [567, 453] on div "11:00 [DATE] 9 *[PERSON_NAME] 14 Visitas headset_mic EXPERIENCIA RAÍCES + MENÚ …" at bounding box center [558, 350] width 1117 height 344
click at [464, 393] on div "11:00 [DATE] 9 *[PERSON_NAME] 14 Visitas headset_mic EXPERIENCIA RAÍCES + MENÚ …" at bounding box center [558, 350] width 1117 height 344
